Goal: Task Accomplishment & Management: Use online tool/utility

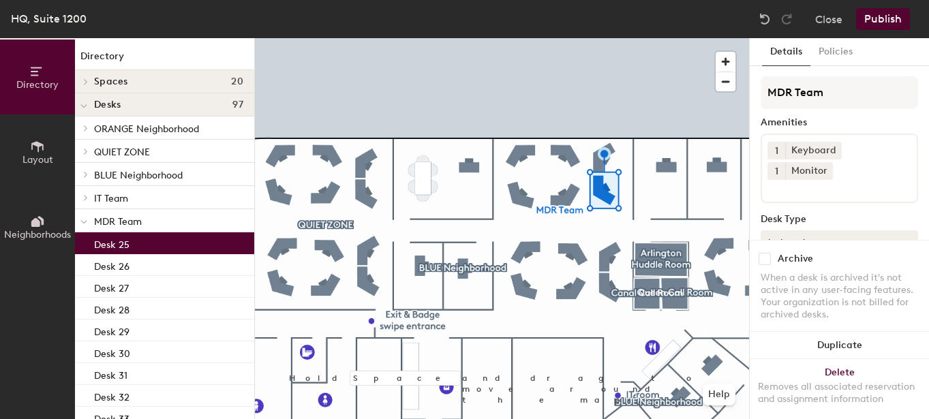
scroll to position [1, 0]
click at [836, 50] on button "Policies" at bounding box center [835, 52] width 50 height 28
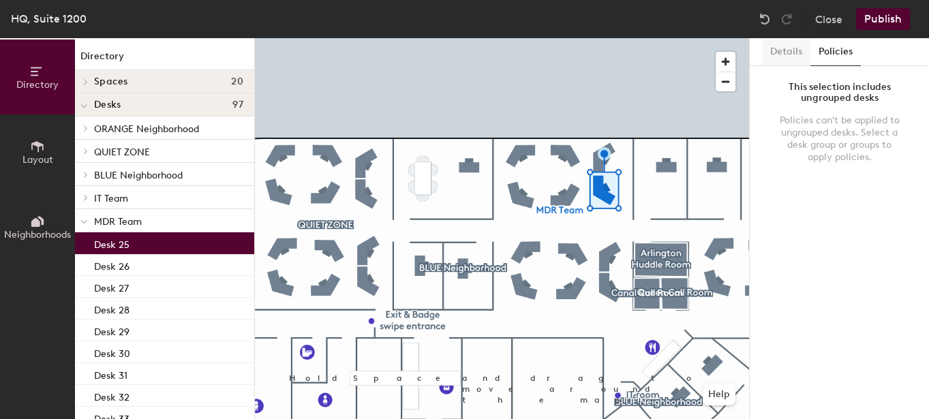
click at [784, 64] on button "Details" at bounding box center [786, 52] width 48 height 28
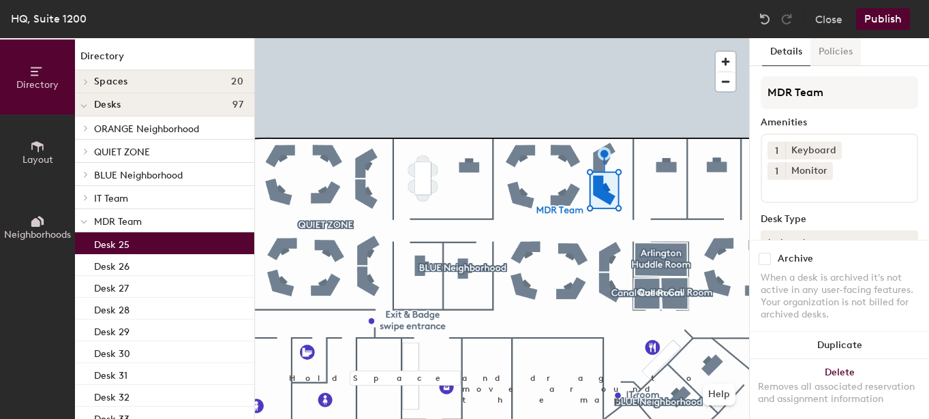
click at [844, 52] on button "Policies" at bounding box center [835, 52] width 50 height 28
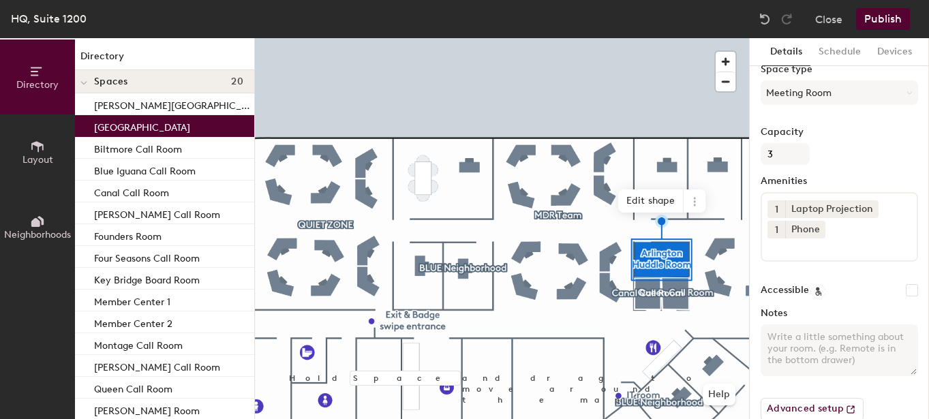
scroll to position [137, 0]
click at [822, 406] on button "Advanced setup" at bounding box center [811, 407] width 103 height 23
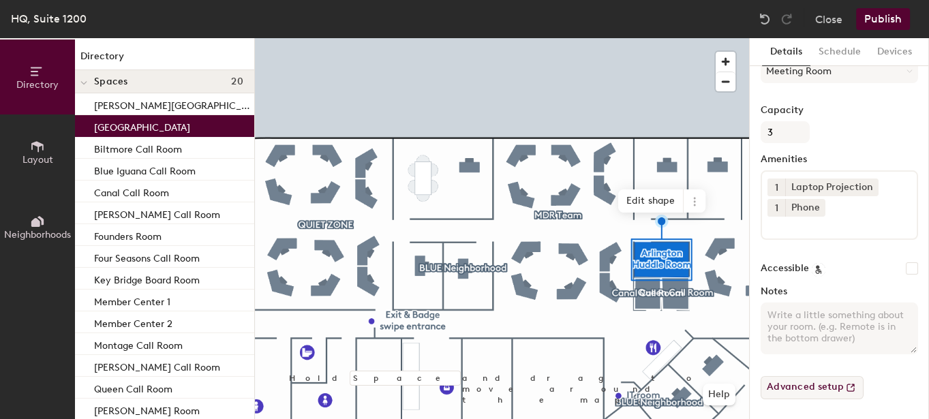
click at [835, 383] on button "Advanced setup" at bounding box center [811, 387] width 103 height 23
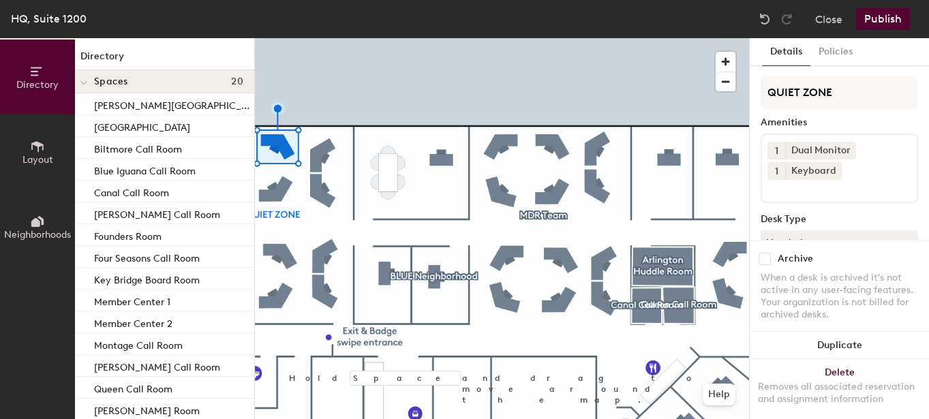
click at [37, 155] on span "Layout" at bounding box center [37, 160] width 31 height 12
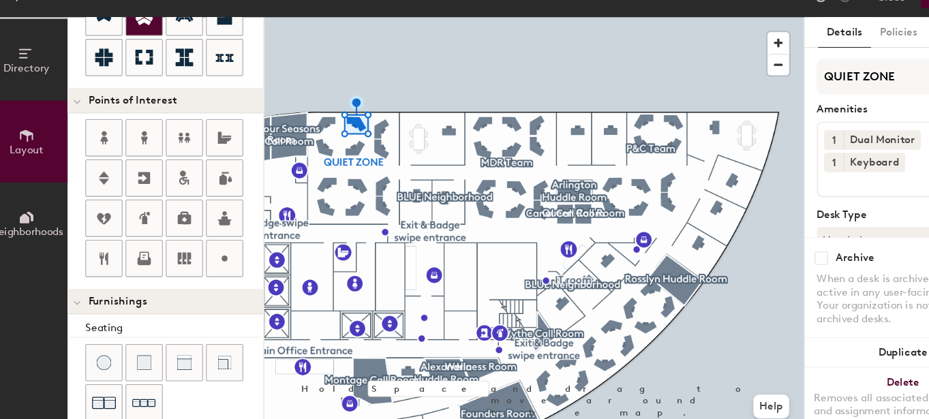
scroll to position [230, 0]
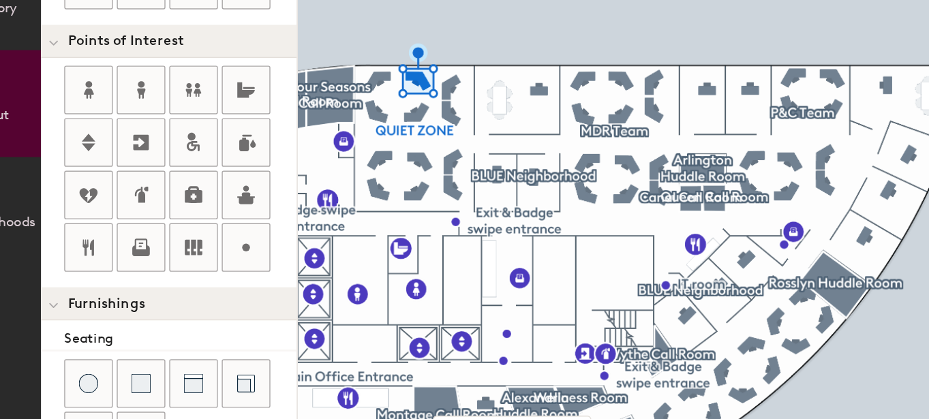
type input "20"
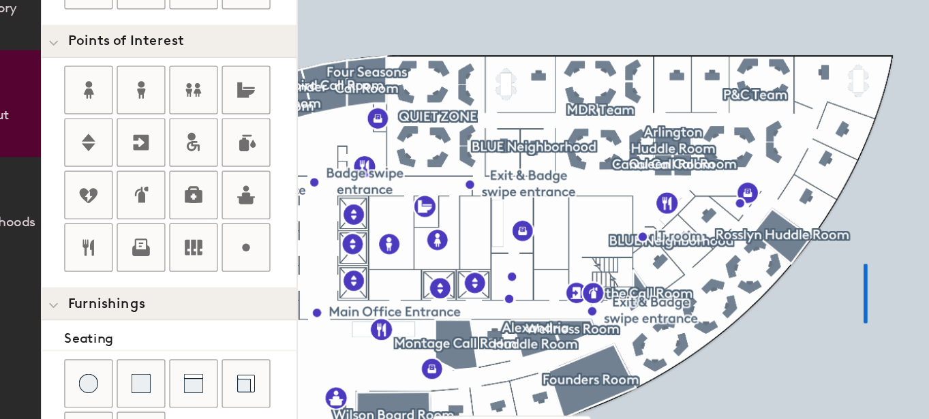
click at [652, 38] on div at bounding box center [502, 38] width 494 height 0
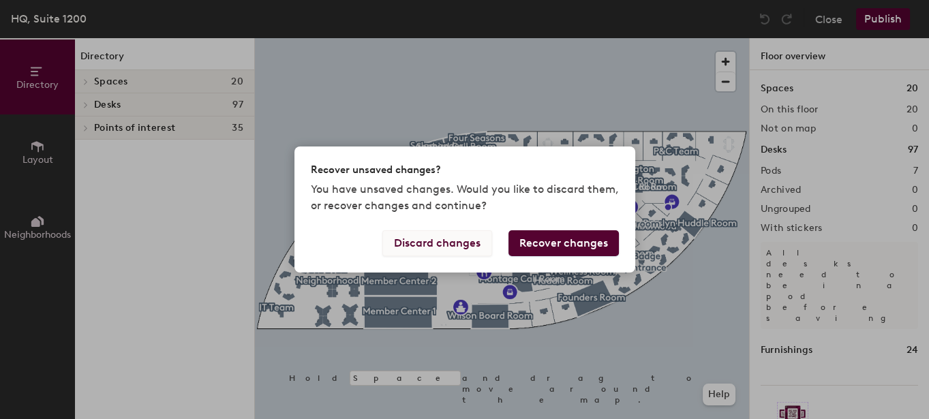
click at [476, 243] on button "Discard changes" at bounding box center [437, 243] width 110 height 26
